Goal: Find specific fact: Find specific fact

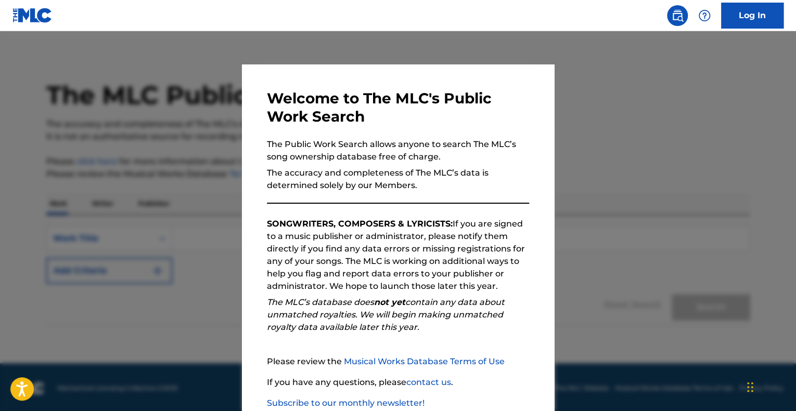
scroll to position [7, 0]
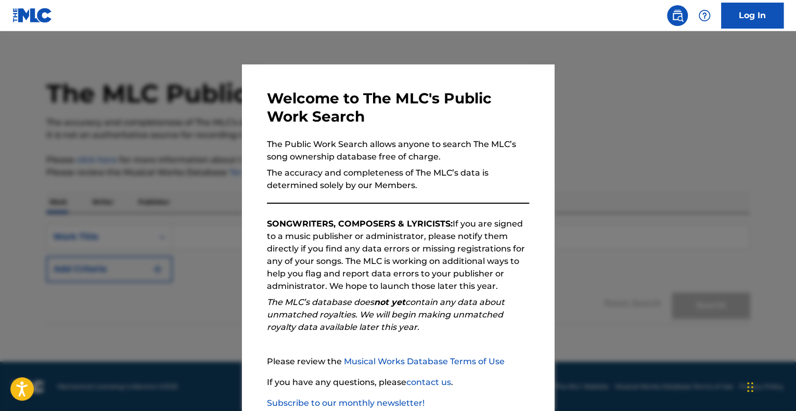
click at [645, 141] on div at bounding box center [398, 236] width 796 height 411
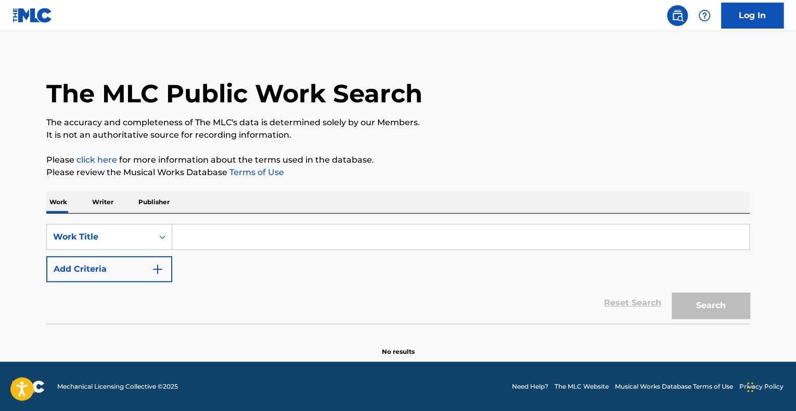
click at [229, 239] on input "Search Form" at bounding box center [460, 237] width 577 height 25
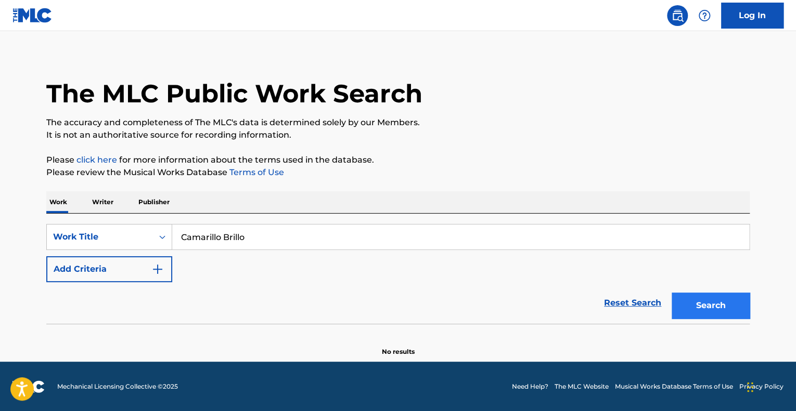
type input "Camarillo Brillo"
click at [708, 305] on button "Search" at bounding box center [710, 306] width 78 height 26
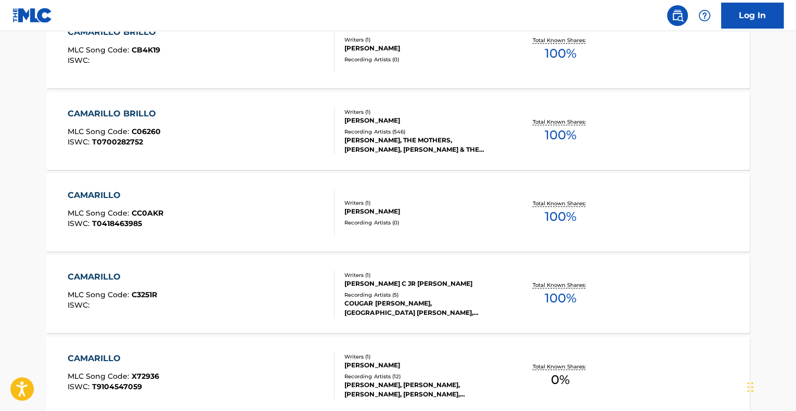
scroll to position [289, 0]
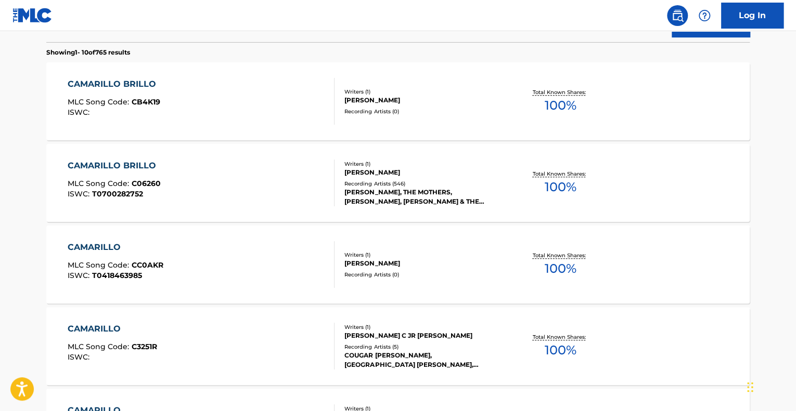
click at [132, 164] on div "CAMARILLO BRILLO" at bounding box center [115, 166] width 94 height 12
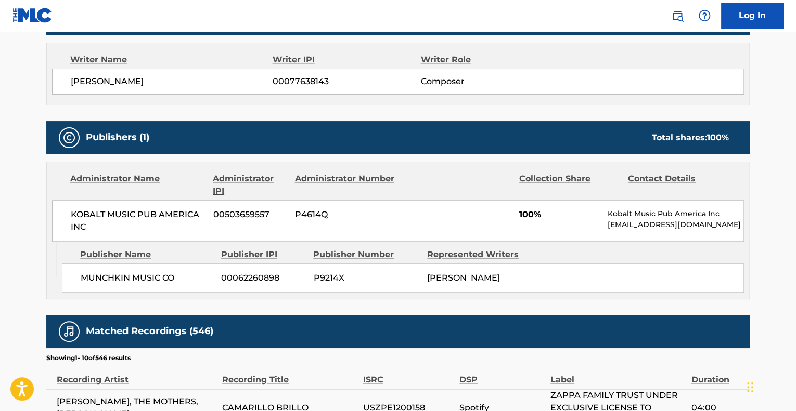
scroll to position [416, 0]
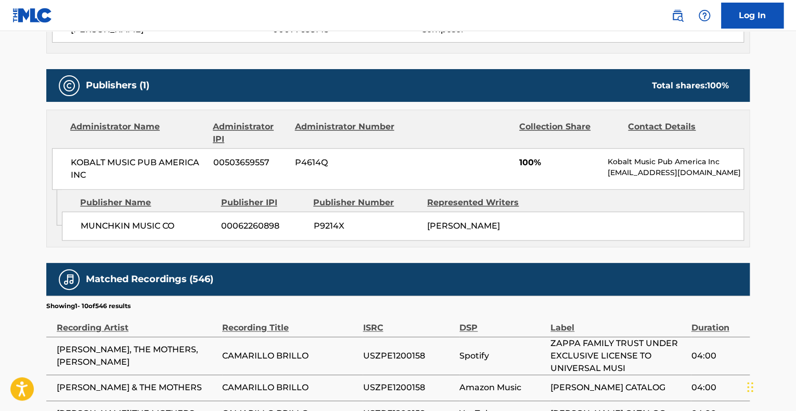
click at [187, 225] on span "MUNCHKIN MUSIC CO" at bounding box center [147, 226] width 133 height 12
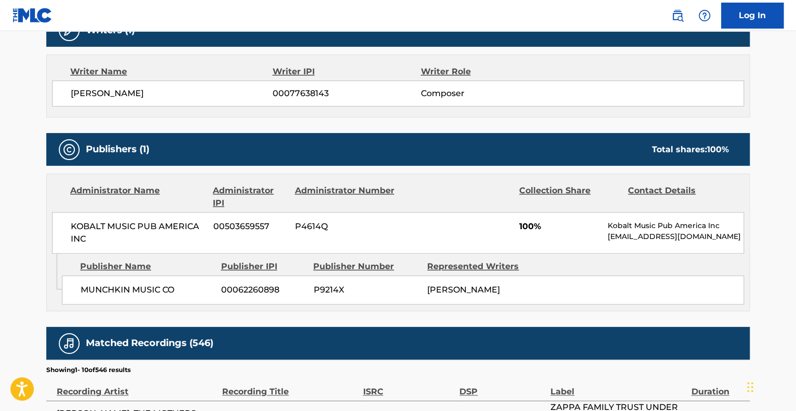
scroll to position [404, 0]
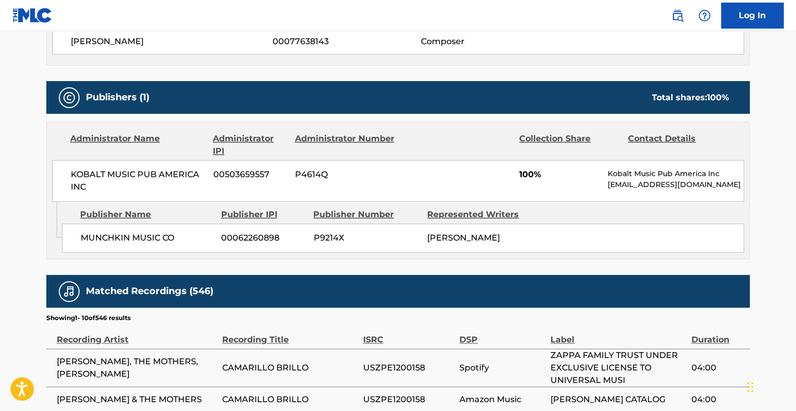
click at [187, 239] on span "MUNCHKIN MUSIC CO" at bounding box center [147, 238] width 133 height 12
click at [175, 237] on span "MUNCHKIN MUSIC CO" at bounding box center [147, 238] width 133 height 12
drag, startPoint x: 175, startPoint y: 237, endPoint x: 87, endPoint y: 239, distance: 87.4
click at [87, 239] on span "MUNCHKIN MUSIC CO" at bounding box center [147, 238] width 133 height 12
copy div "MUNCHKIN MUSIC CO"
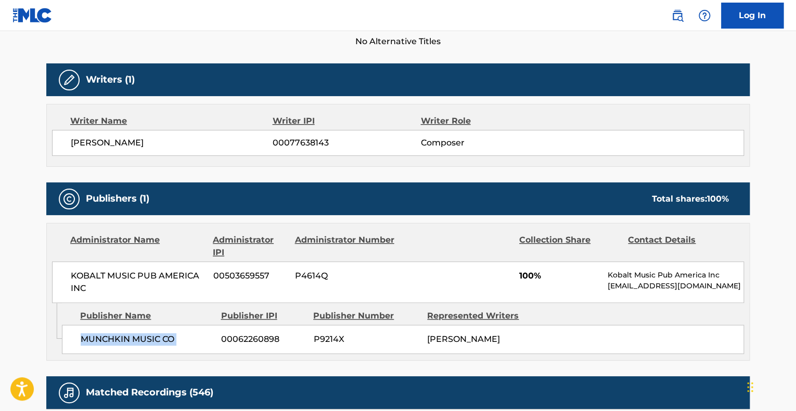
scroll to position [300, 0]
